Goal: Task Accomplishment & Management: Manage account settings

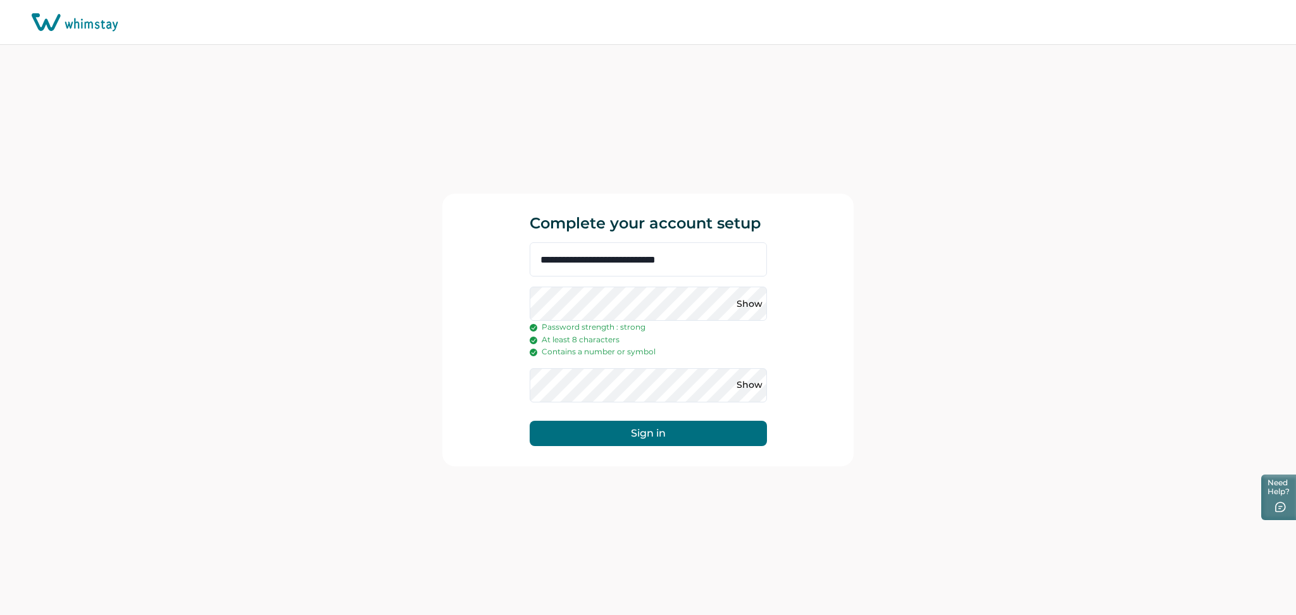
click at [655, 438] on button "Sign in" at bounding box center [647, 433] width 237 height 25
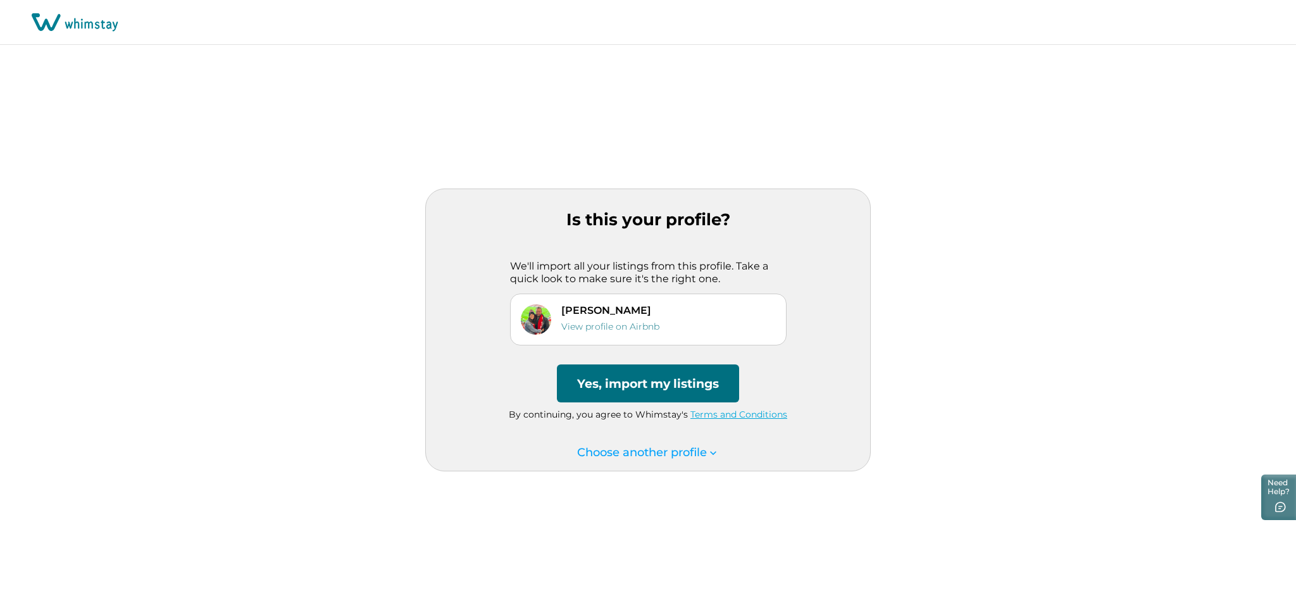
click at [630, 384] on button "Yes, import my listings" at bounding box center [648, 383] width 182 height 38
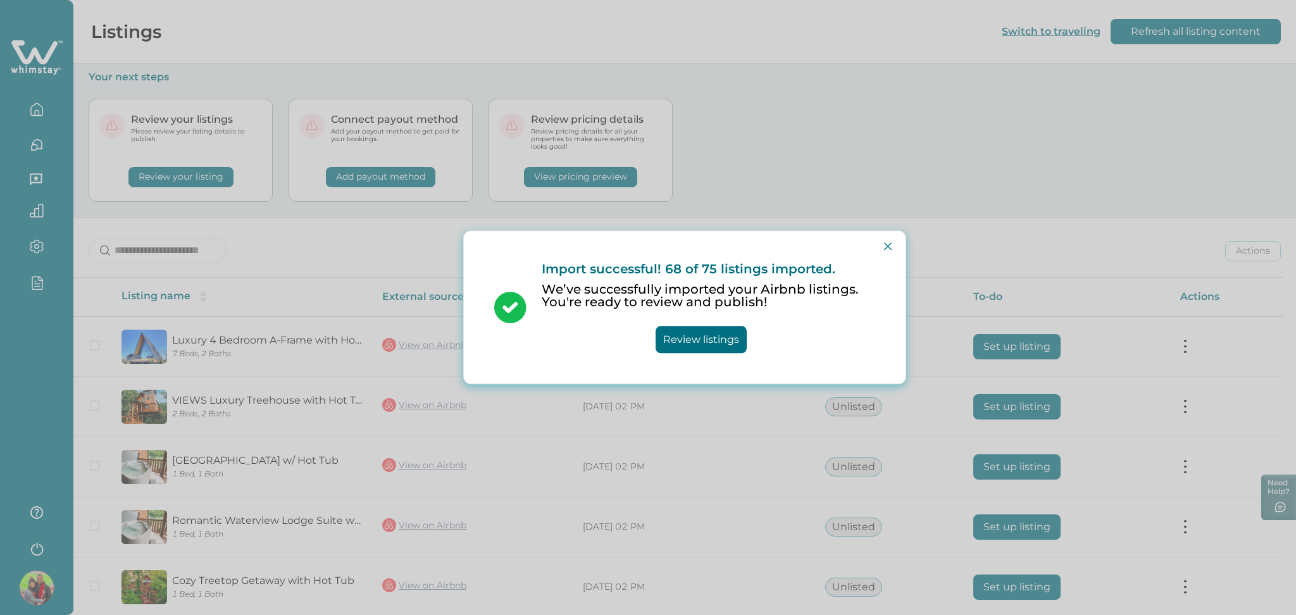
click at [275, 416] on div "Import successful! 68 of 75 listings imported. We’ve successfully imported your…" at bounding box center [648, 307] width 1296 height 615
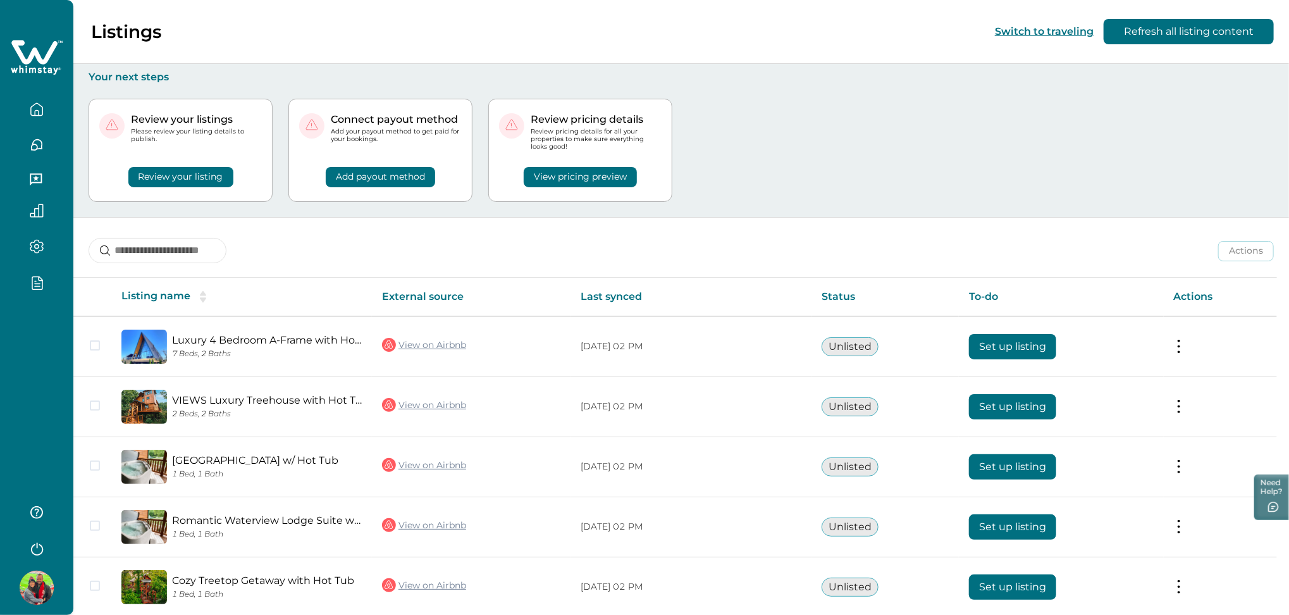
click at [32, 244] on icon "button" at bounding box center [37, 246] width 14 height 15
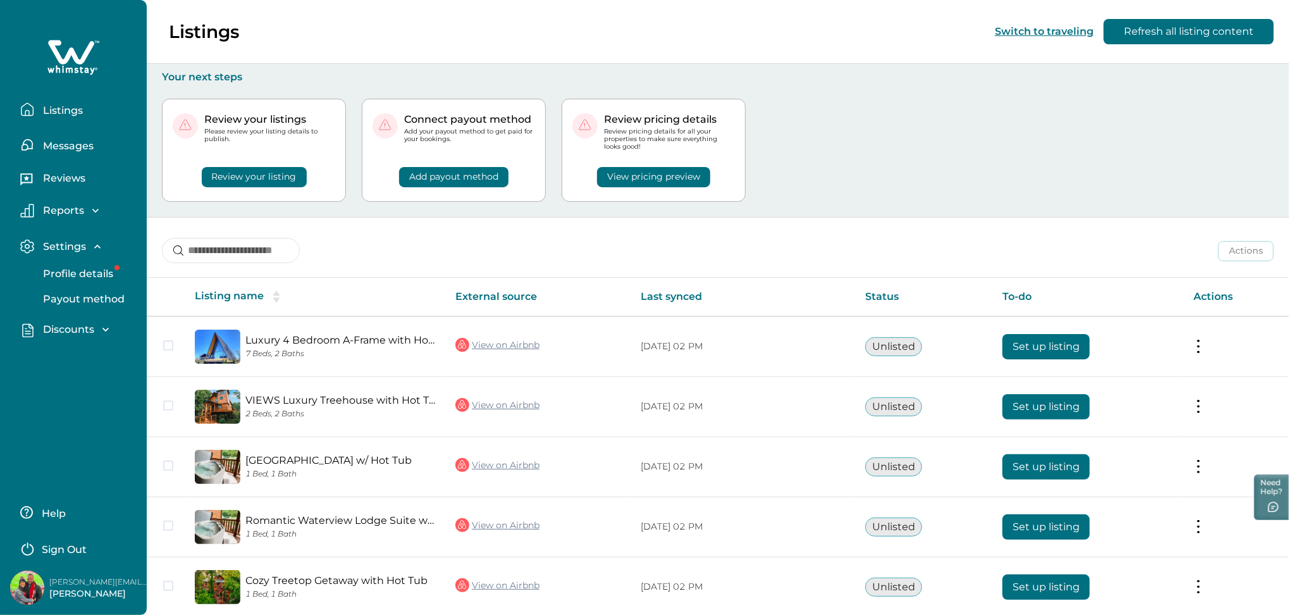
click at [81, 327] on p "Discounts" at bounding box center [66, 329] width 55 height 13
click at [69, 354] on p "Discounts" at bounding box center [66, 357] width 55 height 13
